Goal: Transaction & Acquisition: Purchase product/service

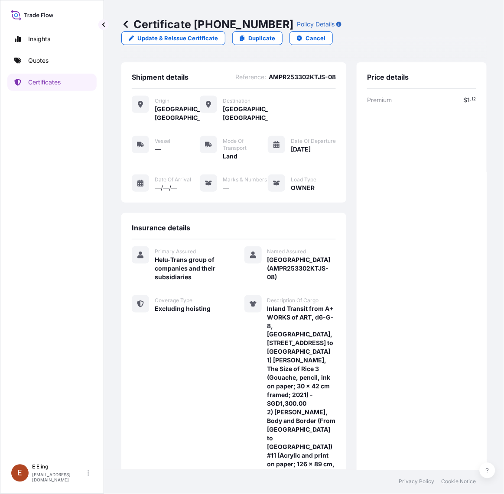
scroll to position [180, 0]
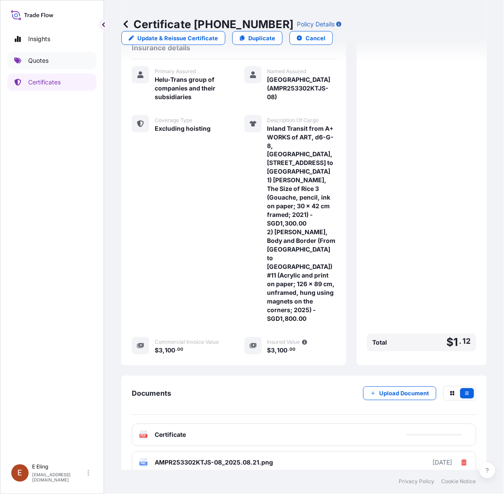
click at [74, 55] on link "Quotes" at bounding box center [51, 60] width 89 height 17
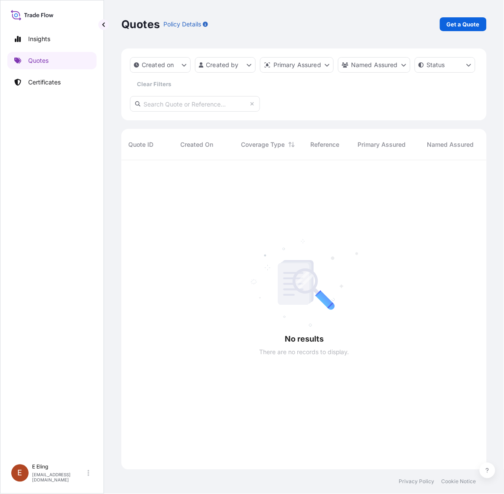
scroll to position [333, 357]
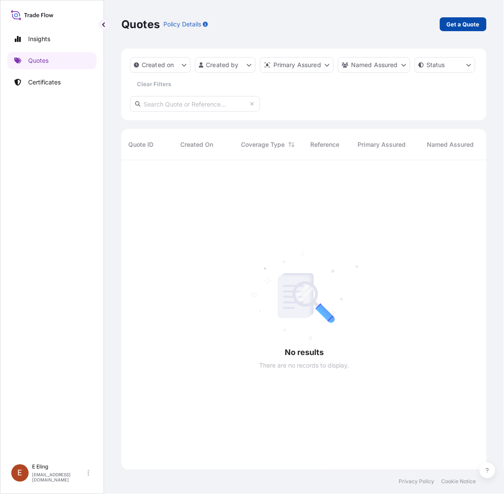
click at [460, 25] on p "Get a Quote" at bounding box center [463, 24] width 33 height 9
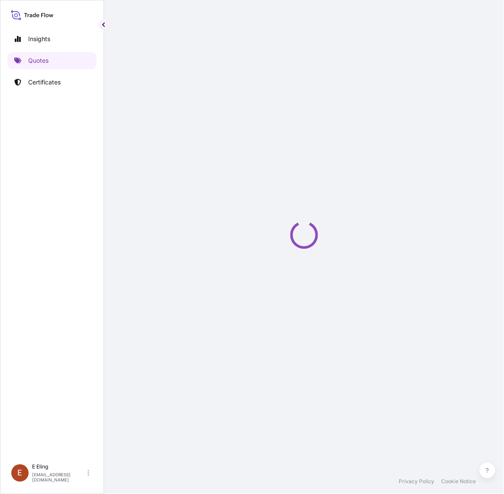
select select "AIR"
select select "27"
select select "Transit"
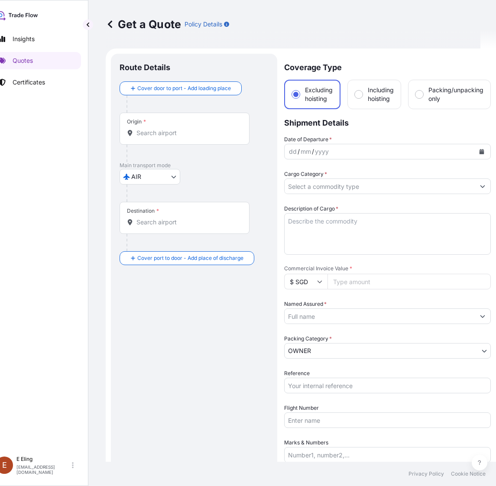
scroll to position [14, 0]
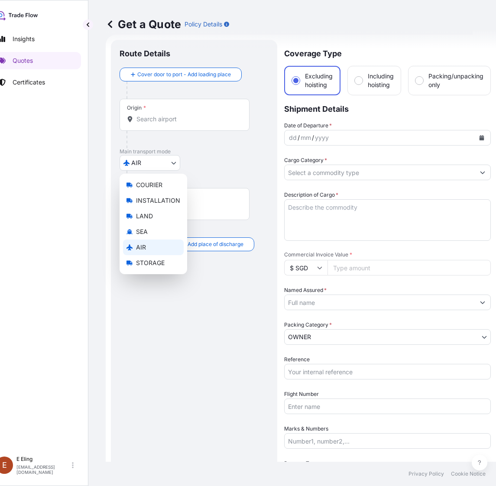
click at [161, 164] on body "Insights Quotes Certificates [PERSON_NAME] [EMAIL_ADDRESS][DOMAIN_NAME] Get a Q…" at bounding box center [228, 243] width 488 height 486
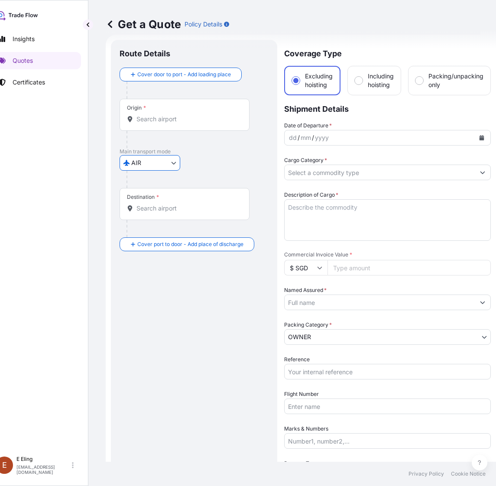
click at [155, 117] on input "Origin *" at bounding box center [187, 119] width 102 height 9
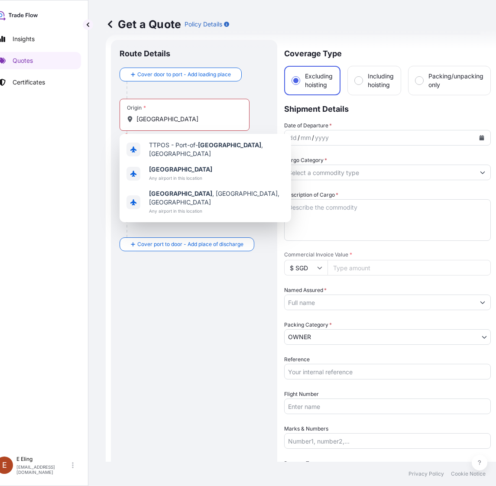
click at [180, 114] on div "Origin * [GEOGRAPHIC_DATA]" at bounding box center [185, 115] width 130 height 32
click at [180, 115] on input "[GEOGRAPHIC_DATA]" at bounding box center [187, 119] width 102 height 9
drag, startPoint x: 178, startPoint y: 120, endPoint x: 91, endPoint y: 120, distance: 86.7
click at [91, 120] on div "Get a Quote Policy Details Route Details Cover door to port - Add loading place…" at bounding box center [300, 231] width 425 height 462
paste input "[STREET_ADDRESS][PERSON_NAME]"
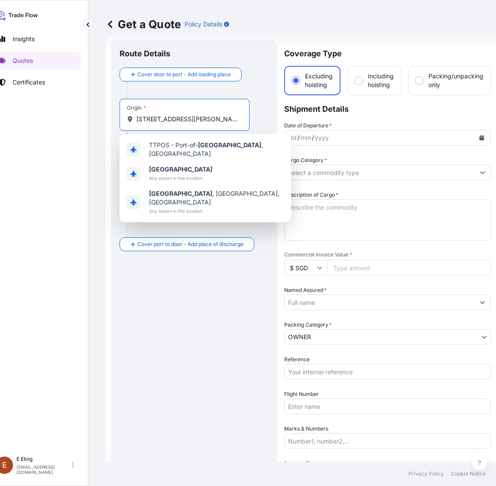
scroll to position [0, 36]
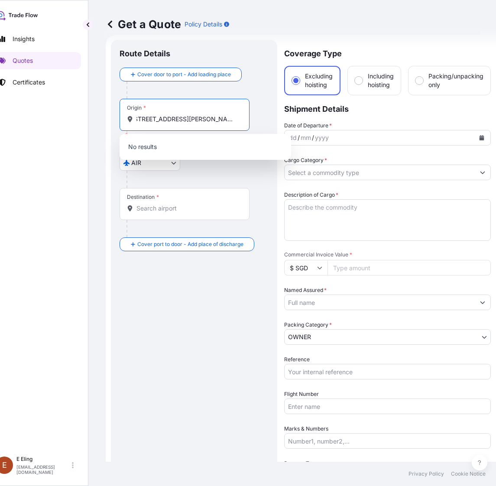
click at [188, 120] on input "[STREET_ADDRESS][PERSON_NAME]" at bounding box center [187, 119] width 102 height 9
drag, startPoint x: 247, startPoint y: 117, endPoint x: 296, endPoint y: 117, distance: 48.5
click at [296, 117] on form "Route Details Cover door to port - Add loading place Place of loading Road / [G…" at bounding box center [301, 329] width 390 height 588
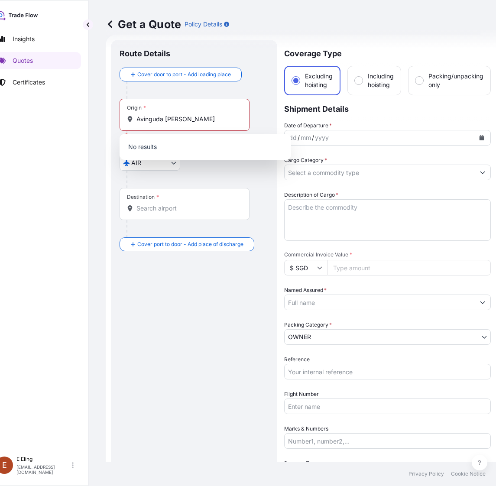
click at [213, 123] on div "Origin * Avinguda [PERSON_NAME]" at bounding box center [185, 115] width 130 height 32
click at [213, 123] on input "Avinguda [PERSON_NAME]" at bounding box center [187, 119] width 102 height 9
drag, startPoint x: 206, startPoint y: 120, endPoint x: 93, endPoint y: 115, distance: 113.2
click at [93, 115] on div "Get a Quote Policy Details Route Details Cover door to port - Add loading place…" at bounding box center [300, 231] width 425 height 462
paste input "[GEOGRAPHIC_DATA]"
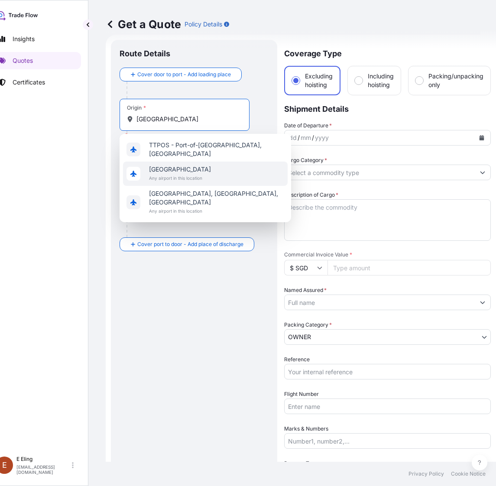
click at [212, 171] on div "[GEOGRAPHIC_DATA] Any airport in this location" at bounding box center [205, 174] width 165 height 24
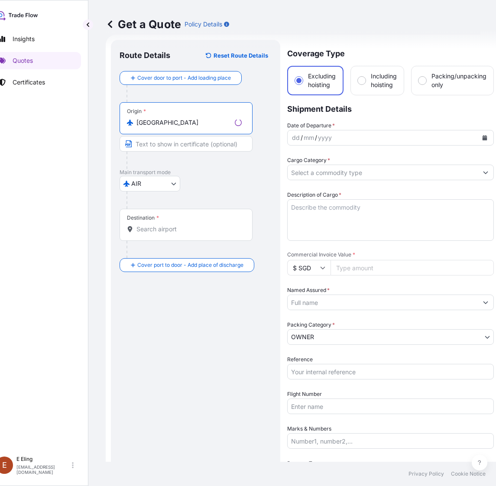
type input "[GEOGRAPHIC_DATA]"
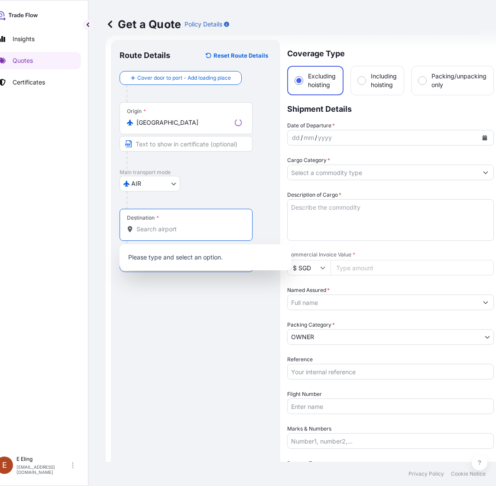
click at [183, 230] on input "Destination *" at bounding box center [188, 229] width 105 height 9
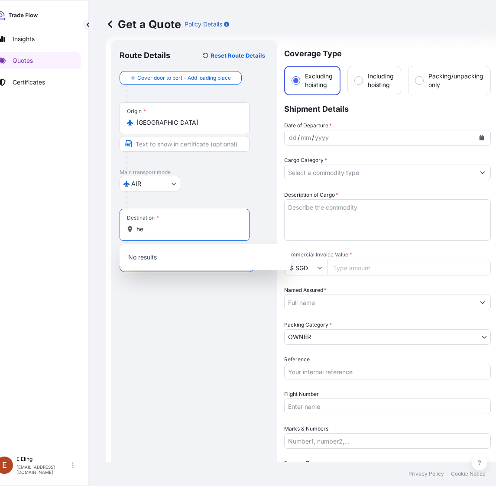
type input "h"
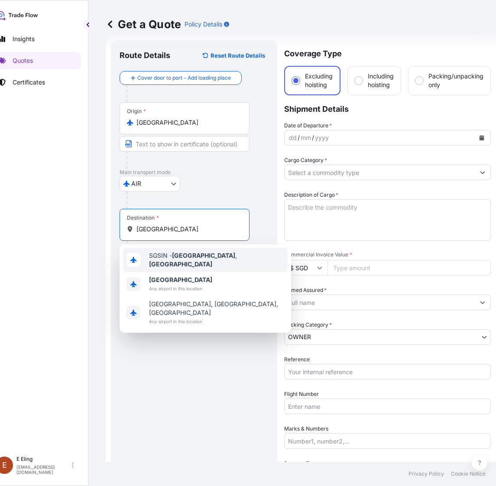
click at [187, 264] on div "SGSIN - [GEOGRAPHIC_DATA] , [GEOGRAPHIC_DATA]" at bounding box center [205, 260] width 165 height 24
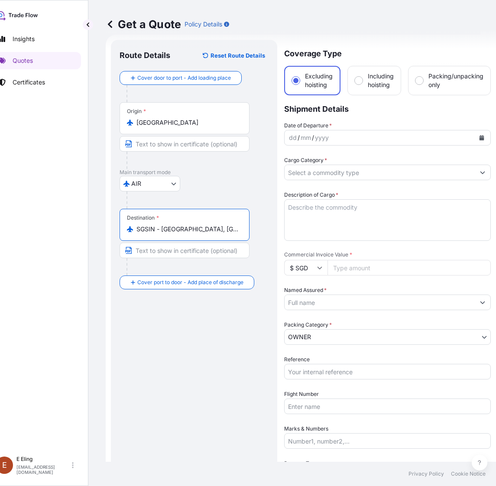
type input "SGSIN - [GEOGRAPHIC_DATA], [GEOGRAPHIC_DATA]"
click at [479, 135] on icon "Calendar" at bounding box center [481, 137] width 5 height 5
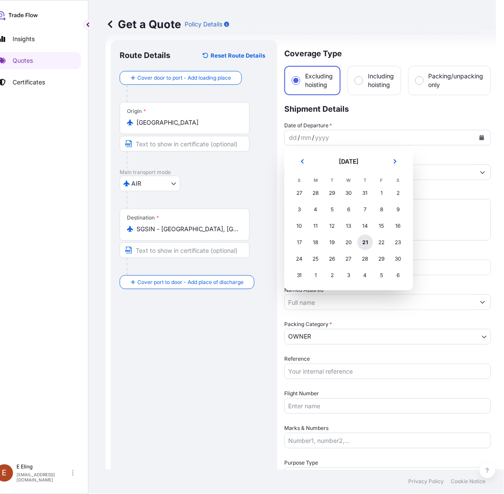
click at [359, 242] on div "21" at bounding box center [365, 243] width 16 height 16
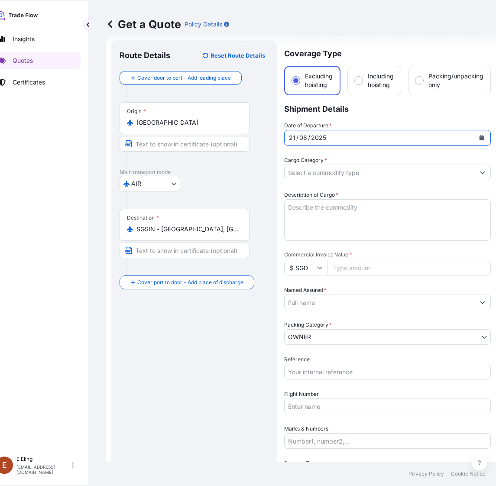
click at [334, 157] on div "Cargo Category *" at bounding box center [387, 168] width 207 height 24
click at [332, 172] on input "Cargo Category *" at bounding box center [380, 173] width 190 height 16
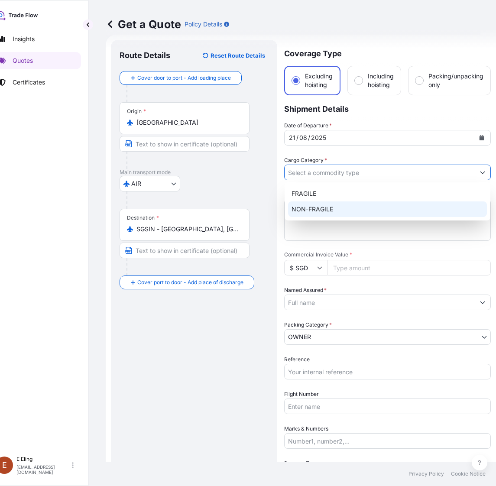
click at [323, 211] on div "NON-FRAGILE" at bounding box center [387, 209] width 199 height 16
type input "NON-FRAGILE"
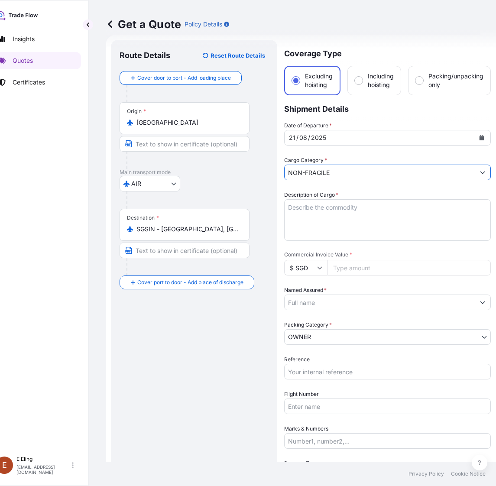
click at [308, 213] on textarea "Description of Cargo *" at bounding box center [387, 220] width 207 height 42
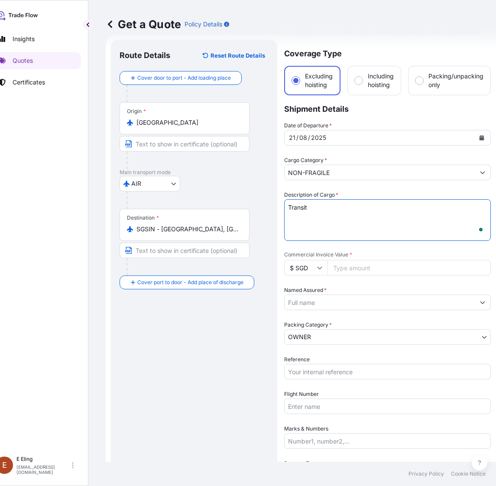
scroll to position [14, 0]
click at [380, 209] on textarea "Transit via Air from" at bounding box center [387, 220] width 207 height 42
paste textarea "[STREET_ADDRESS][PERSON_NAME]"
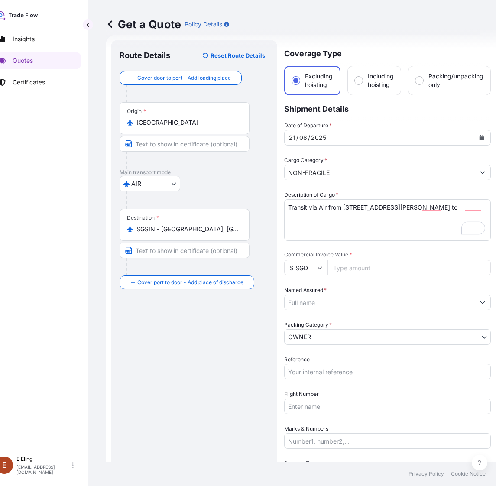
click at [399, 225] on textarea "Transit via Air from [STREET_ADDRESS][PERSON_NAME] to" at bounding box center [387, 220] width 207 height 42
paste textarea "HT SG warehouse"
click at [339, 226] on textarea "Transit via Air from [STREET_ADDRESS][PERSON_NAME] to [GEOGRAPHIC_DATA], [GEOGR…" at bounding box center [387, 220] width 207 height 42
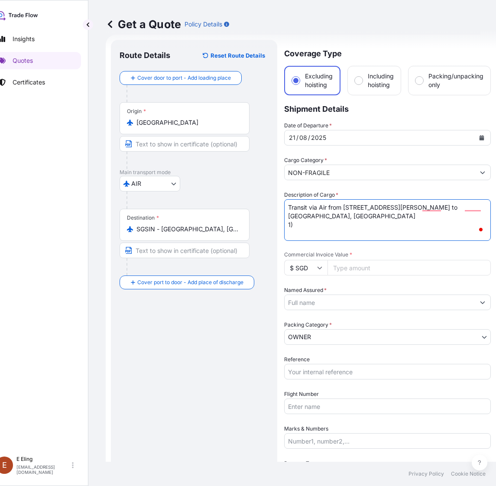
paste textarea "AMPR253302KTJS-05"
click at [363, 216] on textarea "Transit via Air from [STREET_ADDRESS][PERSON_NAME] to [GEOGRAPHIC_DATA], [GEOGR…" at bounding box center [387, 220] width 207 height 42
drag, startPoint x: 367, startPoint y: 227, endPoint x: 296, endPoint y: 228, distance: 71.5
click at [296, 228] on textarea "Transit via Air from [STREET_ADDRESS][PERSON_NAME] to [GEOGRAPHIC_DATA], [GEOGR…" at bounding box center [387, 220] width 207 height 42
paste textarea "[PERSON_NAME], [PERSON_NAME] and [PERSON_NAME], 2025, mixed media on canvas, 11…"
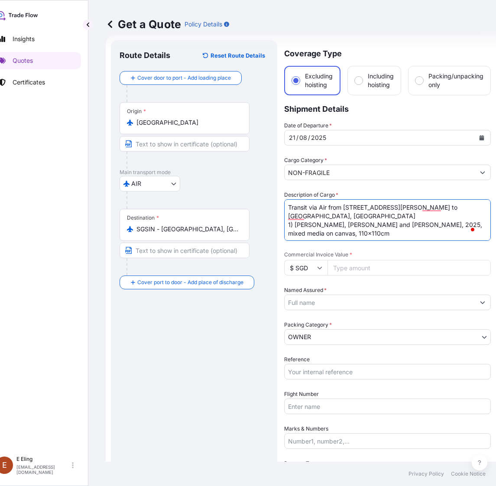
type textarea "Transit via Air from [STREET_ADDRESS][PERSON_NAME] to [GEOGRAPHIC_DATA], [GEOGR…"
click at [402, 266] on input "Commercial Invoice Value *" at bounding box center [409, 268] width 163 height 16
type input "28000"
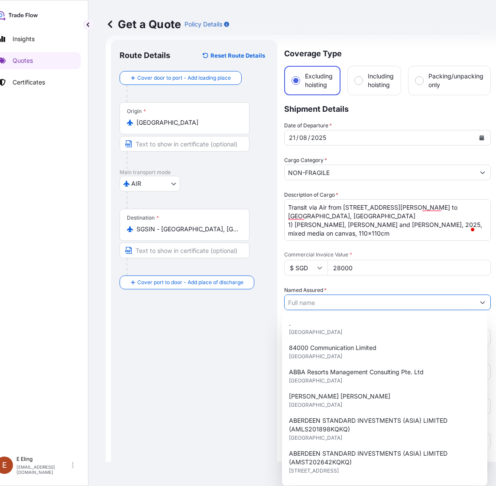
click at [338, 296] on input "Named Assured *" at bounding box center [380, 303] width 190 height 16
paste input "[GEOGRAPHIC_DATA]"
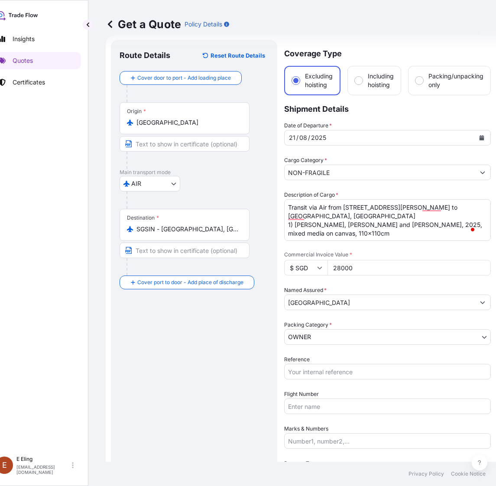
click at [436, 308] on input "[GEOGRAPHIC_DATA]" at bounding box center [380, 303] width 190 height 16
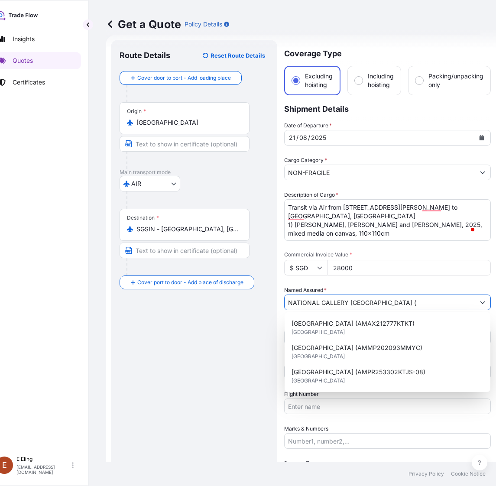
paste input "AMPR253302KTJS-05"
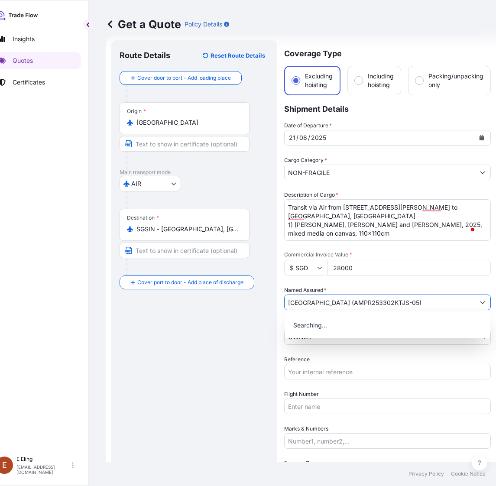
type input "[GEOGRAPHIC_DATA] (AMPR253302KTJS-05)"
click at [324, 368] on input "Reference" at bounding box center [387, 372] width 207 height 16
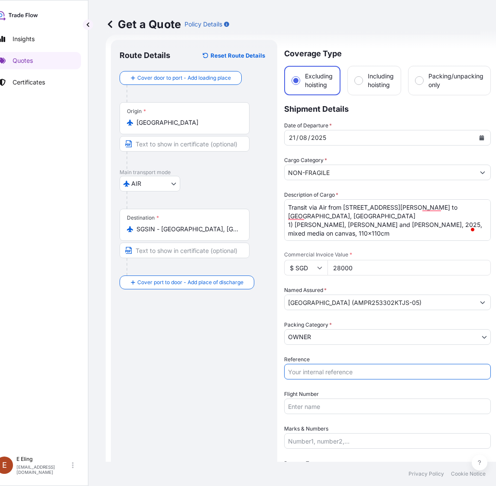
paste input "AMPR253302KTJS-05"
type input "AMPR253302KTJS-05"
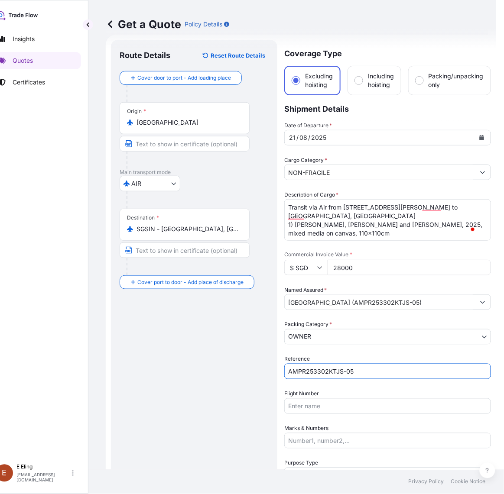
click at [310, 341] on body "3 options available. 0 options available. Insights Quotes Certificates [PERSON_…" at bounding box center [236, 247] width 504 height 494
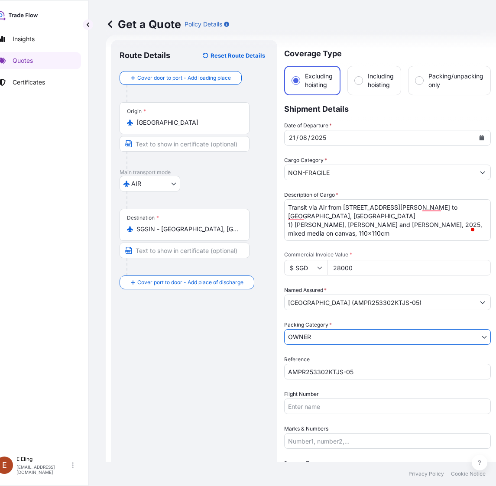
click at [312, 405] on input "Flight Number" at bounding box center [387, 407] width 207 height 16
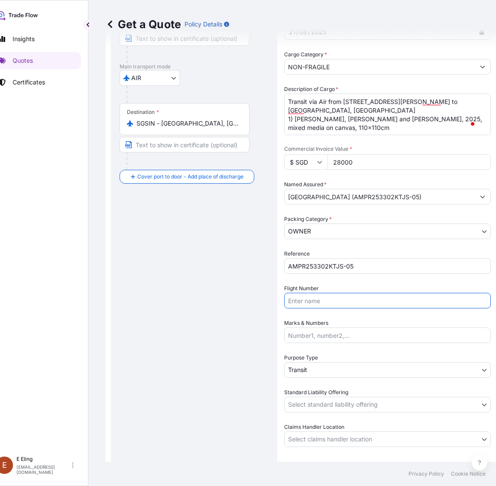
scroll to position [122, 0]
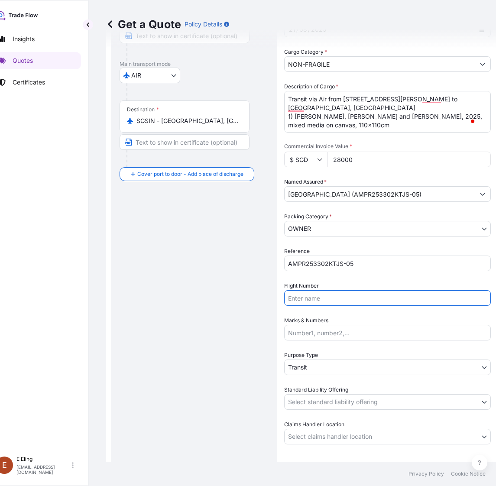
click at [322, 397] on body "Insights Quotes Certificates [PERSON_NAME] [EMAIL_ADDRESS][DOMAIN_NAME] Get a Q…" at bounding box center [232, 243] width 496 height 486
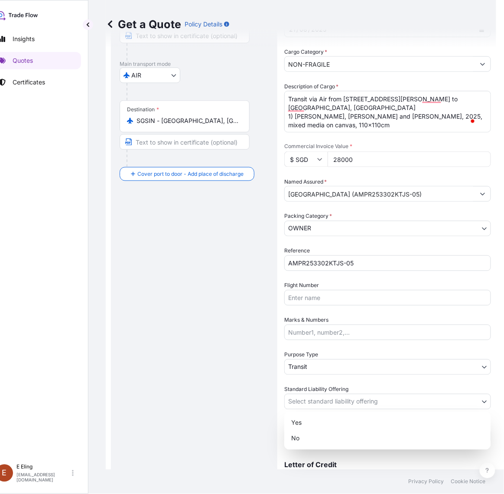
click at [315, 417] on div "Yes" at bounding box center [388, 424] width 200 height 16
select select "Yes"
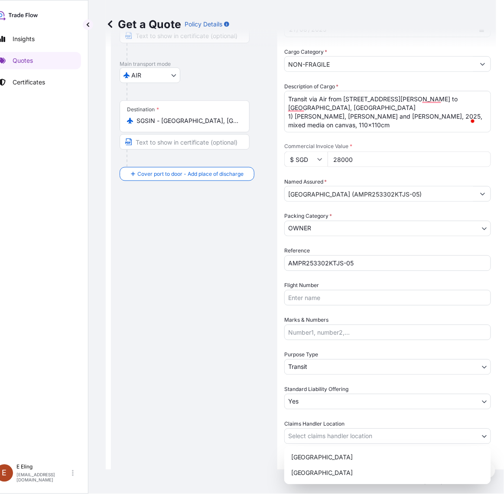
click at [311, 429] on body "Insights Quotes Certificates [PERSON_NAME] [EMAIL_ADDRESS][DOMAIN_NAME] Get a Q…" at bounding box center [232, 247] width 496 height 494
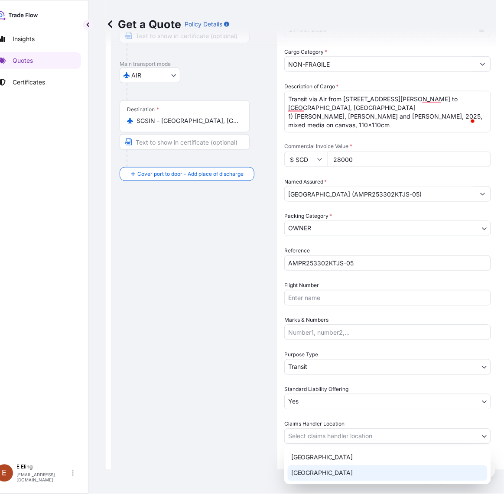
click at [310, 475] on div "[GEOGRAPHIC_DATA]" at bounding box center [388, 474] width 200 height 16
select select "[GEOGRAPHIC_DATA]"
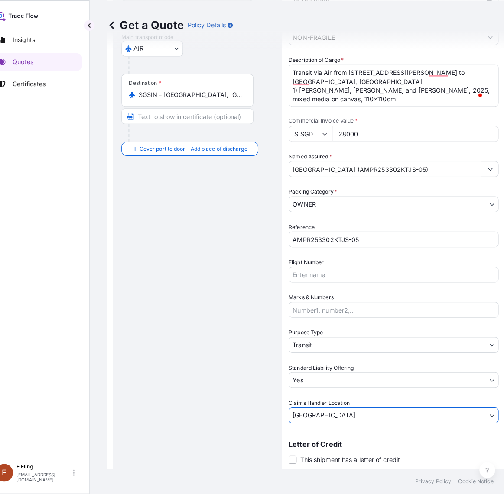
scroll to position [165, 0]
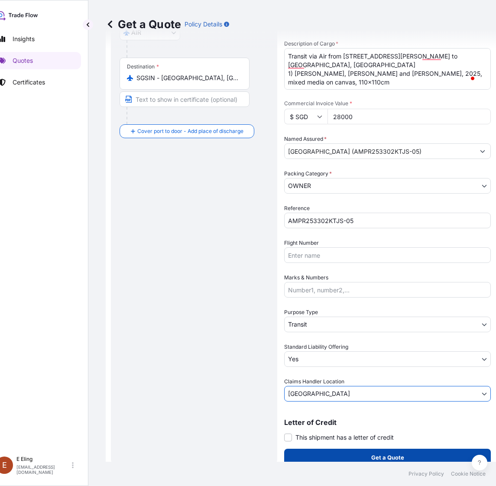
click at [334, 459] on button "Get a Quote" at bounding box center [387, 457] width 207 height 17
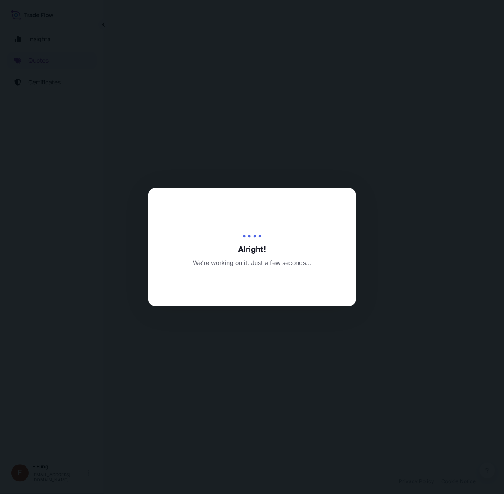
select select "AIR"
select select "Transit"
select select "Yes"
select select "[GEOGRAPHIC_DATA]"
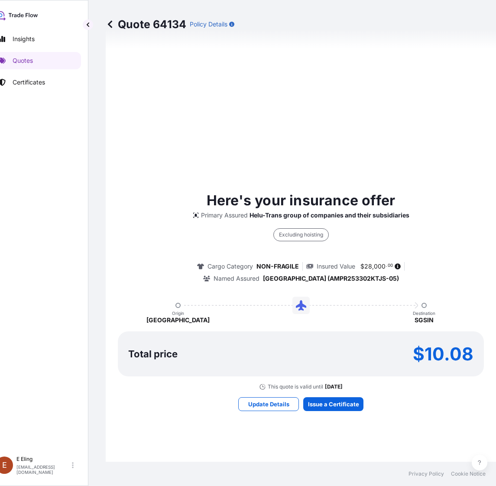
scroll to position [763, 0]
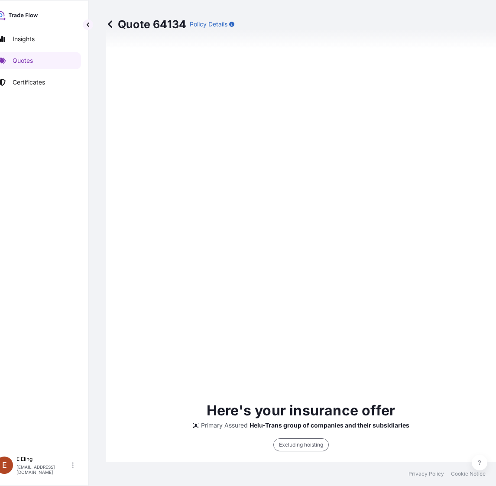
type input "[DATE]"
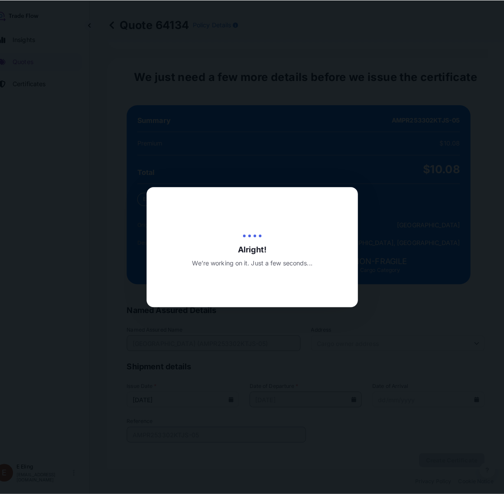
scroll to position [0, 16]
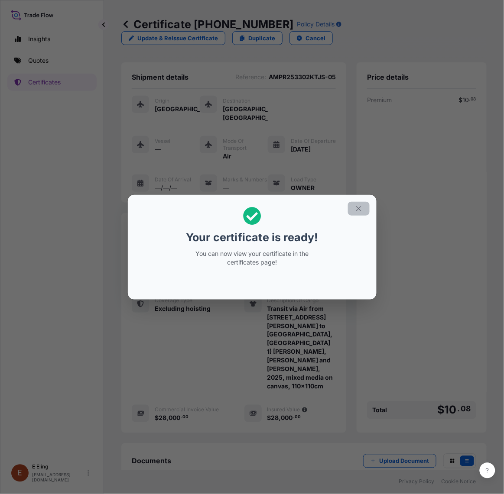
click at [350, 204] on button "button" at bounding box center [359, 209] width 22 height 14
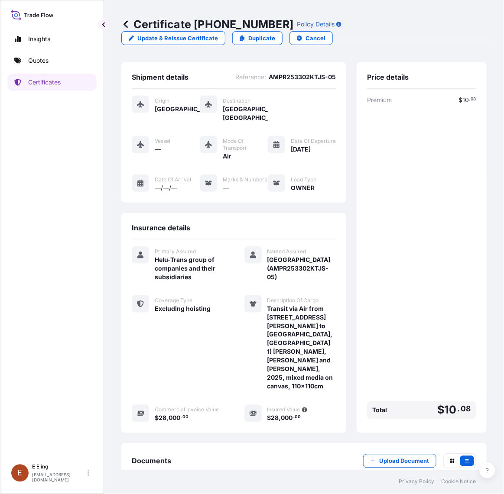
drag, startPoint x: 263, startPoint y: 267, endPoint x: 279, endPoint y: 295, distance: 32.0
click at [277, 282] on span "[GEOGRAPHIC_DATA] (AMPR253302KTJS-05)" at bounding box center [301, 269] width 69 height 26
copy span "[GEOGRAPHIC_DATA] (AMPR253302KTJS-05)"
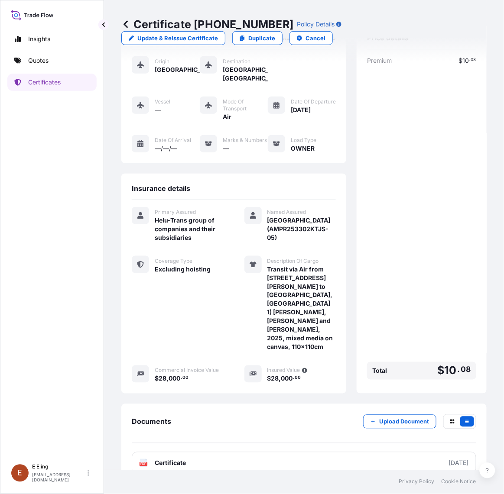
scroll to position [76, 0]
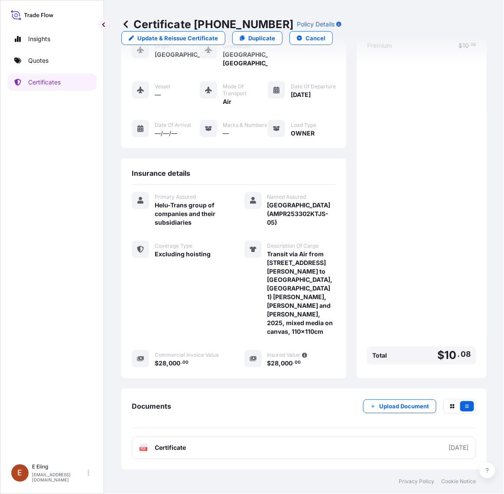
click at [382, 404] on p "Upload Document" at bounding box center [404, 407] width 50 height 9
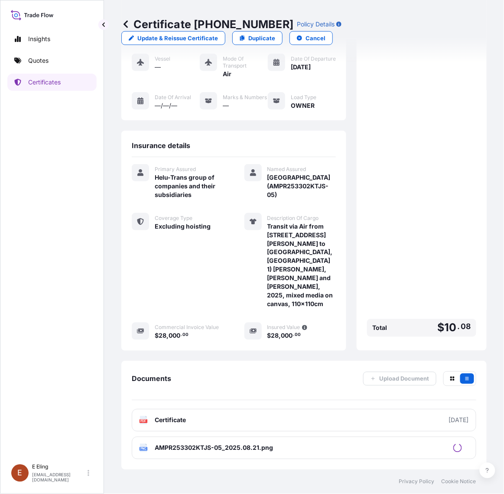
scroll to position [0, 0]
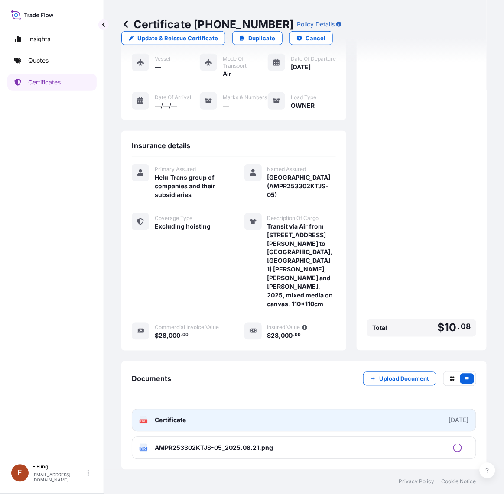
click at [274, 419] on link "PDF Certificate [DATE]" at bounding box center [304, 420] width 344 height 23
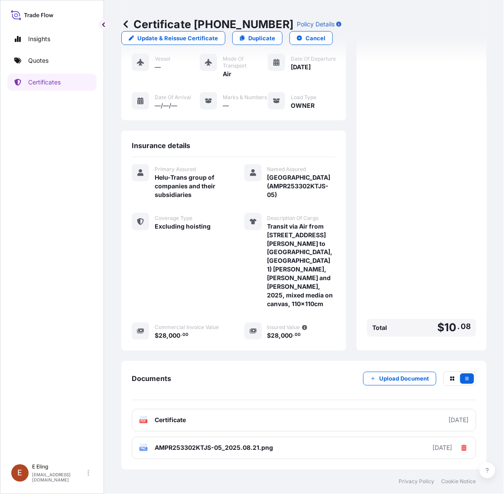
click at [381, 278] on div "Premium $ 10 . 08 Total $ 10 . 08" at bounding box center [421, 176] width 109 height 327
click at [36, 85] on p "Certificates" at bounding box center [44, 82] width 32 height 9
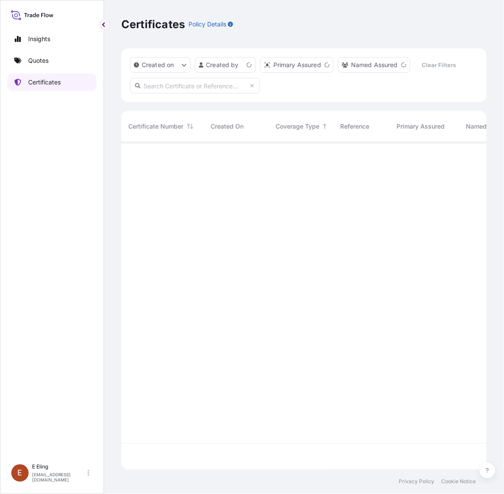
scroll to position [325, 357]
